Goal: Task Accomplishment & Management: Use online tool/utility

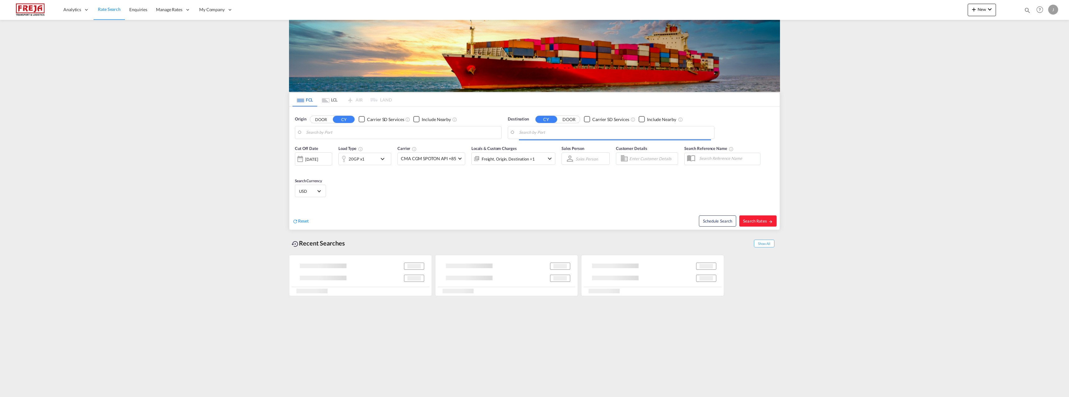
type input "[GEOGRAPHIC_DATA] ([GEOGRAPHIC_DATA]), [GEOGRAPHIC_DATA]"
type input "[GEOGRAPHIC_DATA], MXVER"
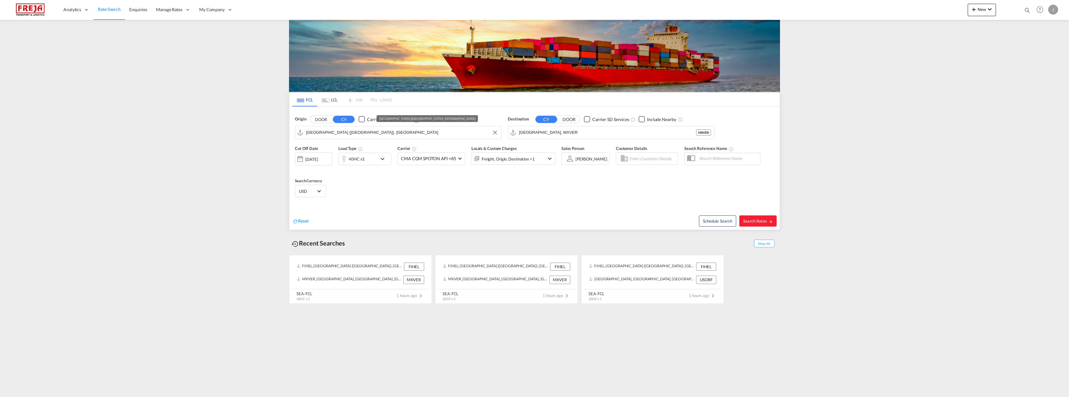
click at [321, 132] on input "[GEOGRAPHIC_DATA] ([GEOGRAPHIC_DATA]), [GEOGRAPHIC_DATA]" at bounding box center [402, 132] width 192 height 9
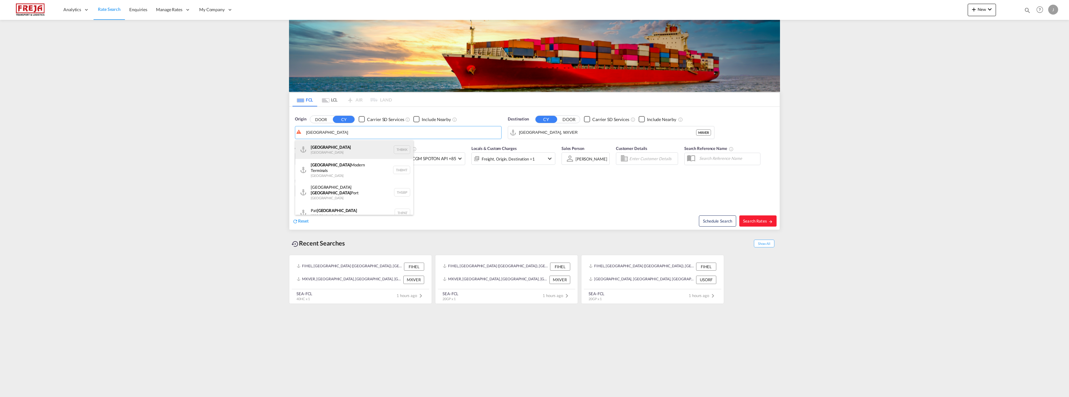
click at [320, 150] on div "[GEOGRAPHIC_DATA] [GEOGRAPHIC_DATA] THBKK" at bounding box center [354, 149] width 118 height 19
type input "[GEOGRAPHIC_DATA], THBKK"
click at [580, 134] on input "[GEOGRAPHIC_DATA], MXVER" at bounding box center [615, 132] width 192 height 9
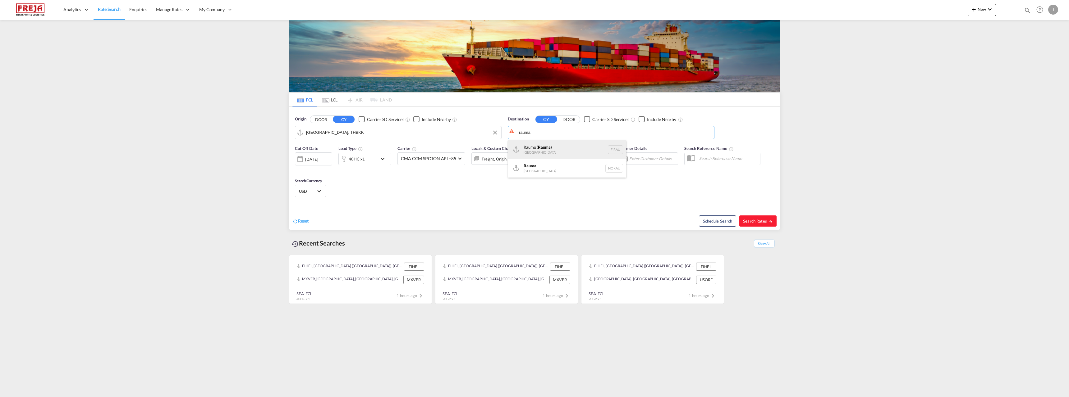
click at [555, 152] on div "Raumo ( [GEOGRAPHIC_DATA] ) [GEOGRAPHIC_DATA] [GEOGRAPHIC_DATA]" at bounding box center [567, 149] width 118 height 19
type input "Raumo (Rauma), [GEOGRAPHIC_DATA]"
click at [764, 221] on span "Search Rates" at bounding box center [758, 221] width 30 height 5
type input "THBKK to FIRAU / [DATE]"
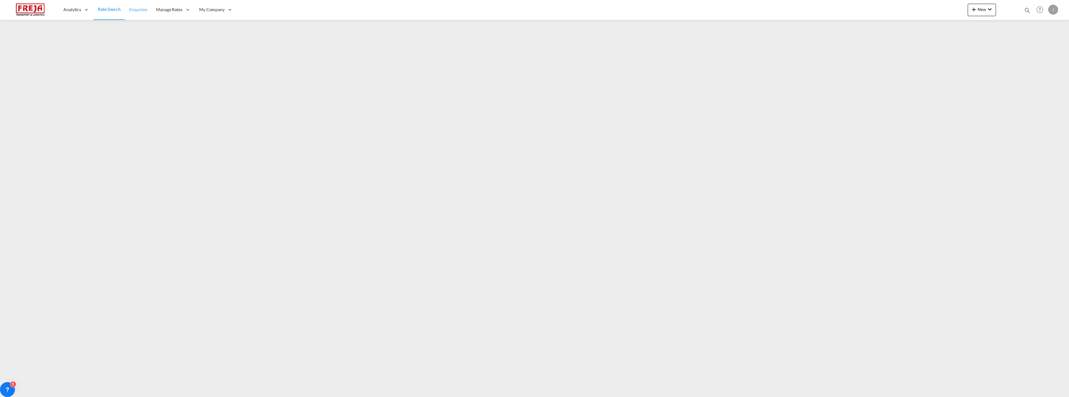
click at [145, 8] on span "Enquiries" at bounding box center [138, 9] width 18 height 5
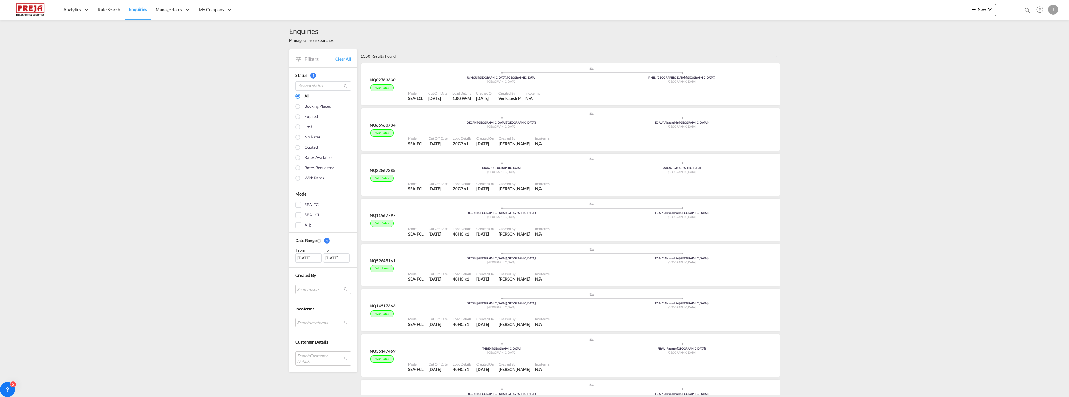
click at [310, 291] on md-select "Search users internal users internal_user [PERSON_NAME] [PERSON_NAME] [PERSON_N…" at bounding box center [323, 289] width 56 height 9
click at [306, 266] on input "search" at bounding box center [318, 265] width 67 height 6
type input "jarkko"
click at [306, 289] on div "[PERSON_NAME] jarkko .[EMAIL_ADDRESS][DOMAIN_NAME]" at bounding box center [317, 289] width 49 height 11
click at [303, 302] on div "Done" at bounding box center [320, 302] width 79 height 11
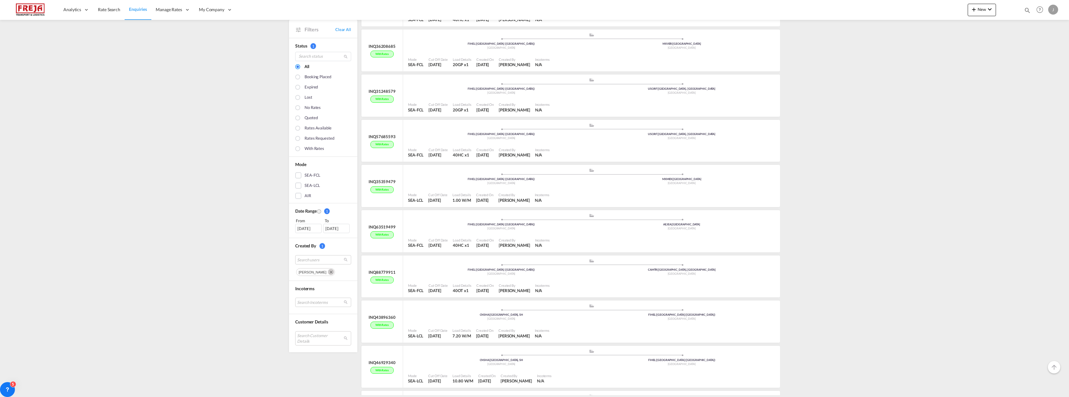
scroll to position [155, 0]
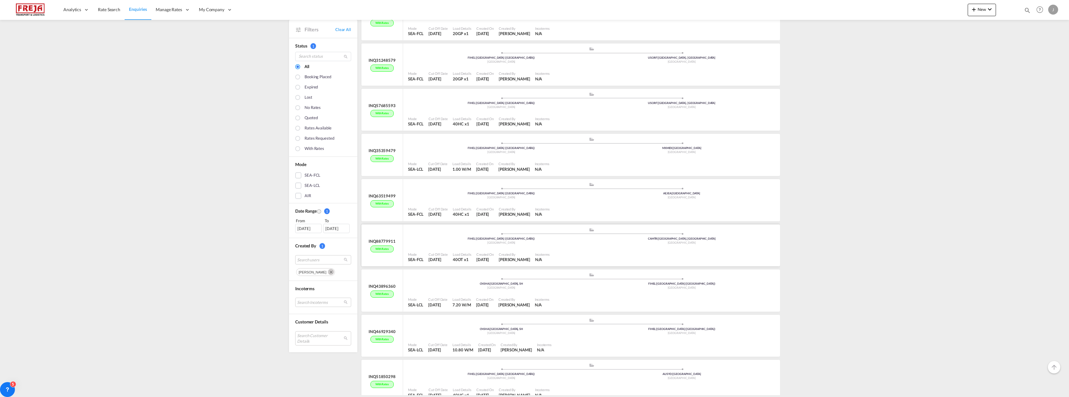
click at [586, 257] on div at bounding box center [664, 258] width 225 height 14
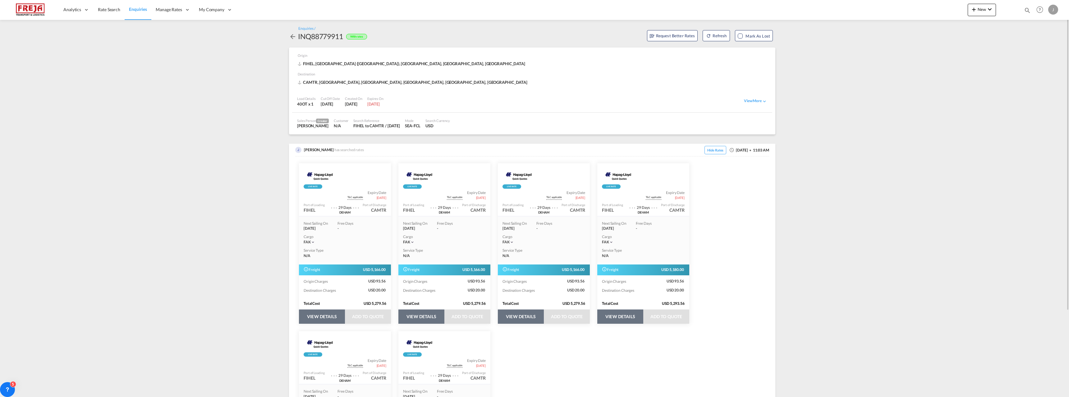
click at [291, 37] on md-icon "icon-arrow-left" at bounding box center [292, 36] width 7 height 7
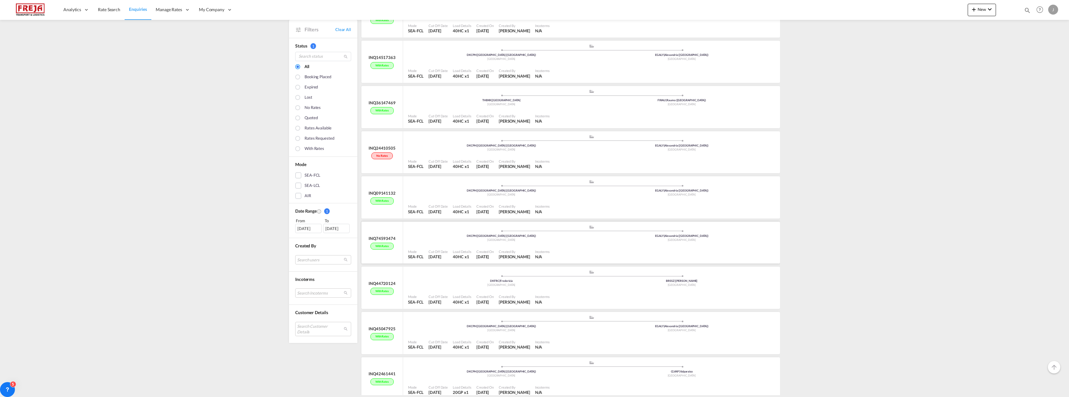
scroll to position [31, 0]
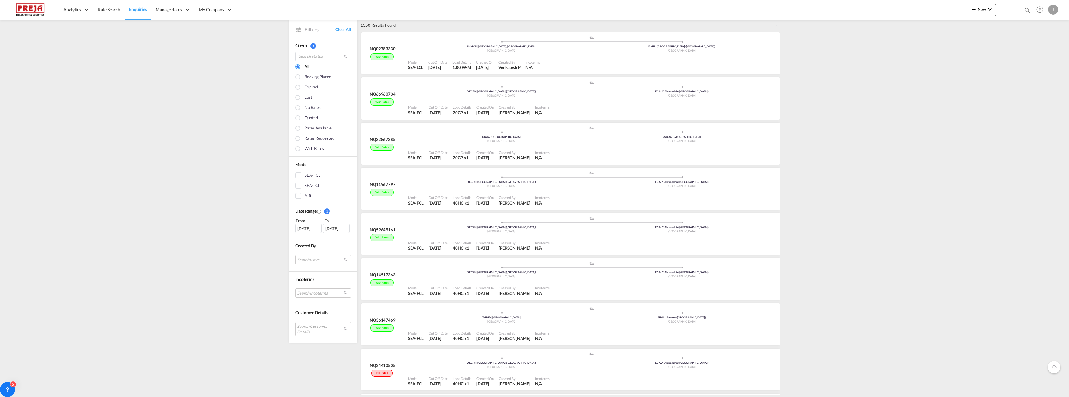
click at [325, 261] on md-select "Search users internal users internal_user [PERSON_NAME] [PERSON_NAME] [PERSON_N…" at bounding box center [323, 259] width 56 height 9
click at [325, 235] on input "search" at bounding box center [318, 236] width 67 height 6
type input "jarkko"
click at [314, 260] on div "[PERSON_NAME] jarkko .[EMAIL_ADDRESS][DOMAIN_NAME]" at bounding box center [317, 259] width 49 height 11
click at [315, 271] on div "Done" at bounding box center [320, 272] width 79 height 11
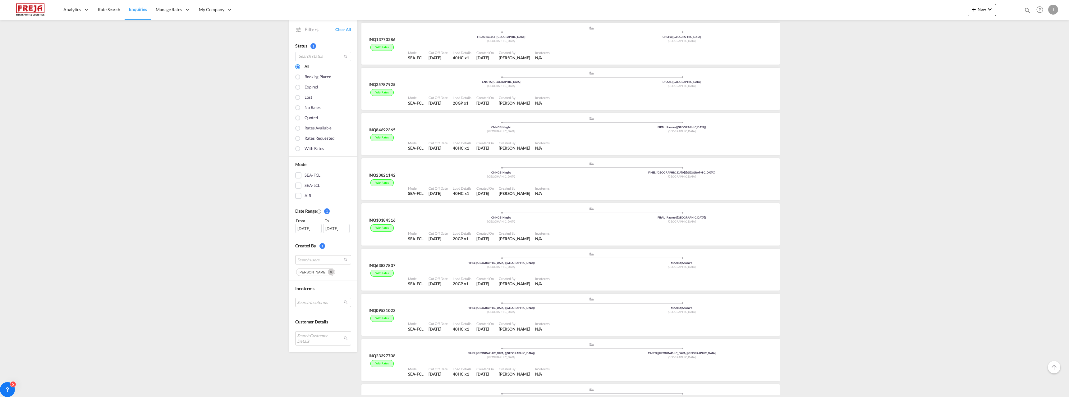
scroll to position [1428, 0]
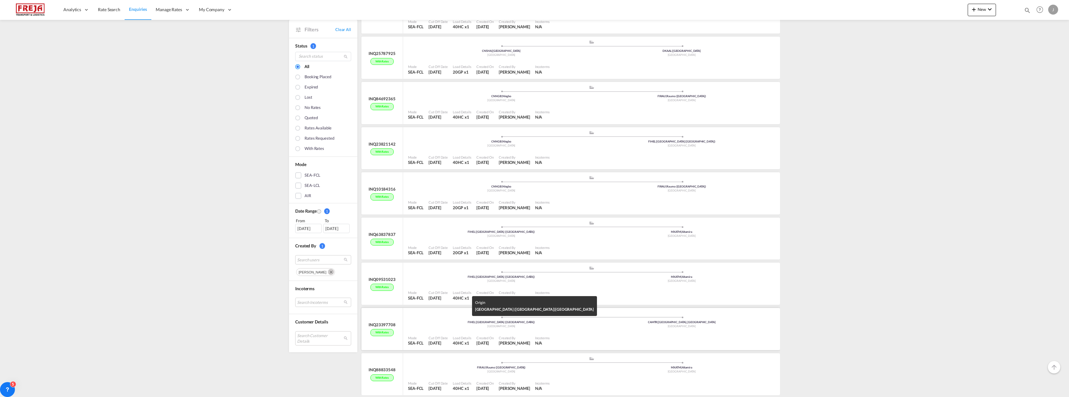
click at [588, 326] on div "[GEOGRAPHIC_DATA]" at bounding box center [501, 327] width 180 height 4
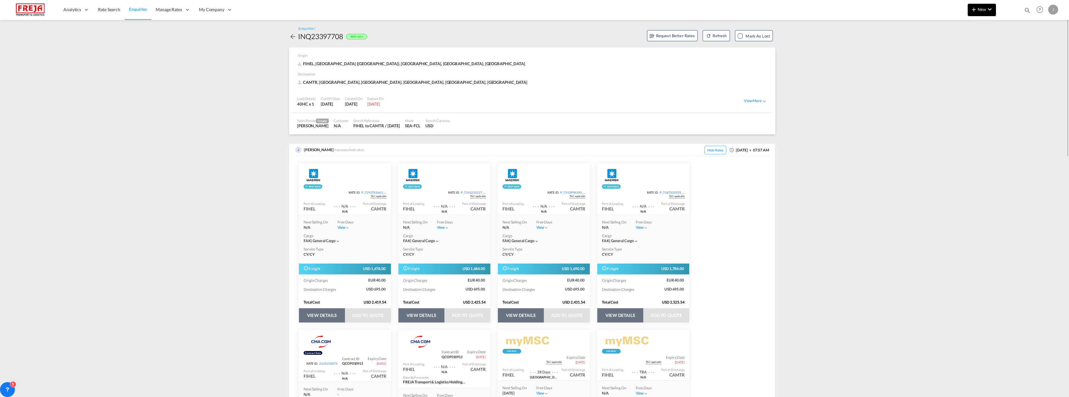
click at [979, 12] on button "New" at bounding box center [981, 10] width 28 height 12
click at [1006, 44] on span "Ratesheet" at bounding box center [1007, 46] width 7 height 12
